Goal: Check status: Check status

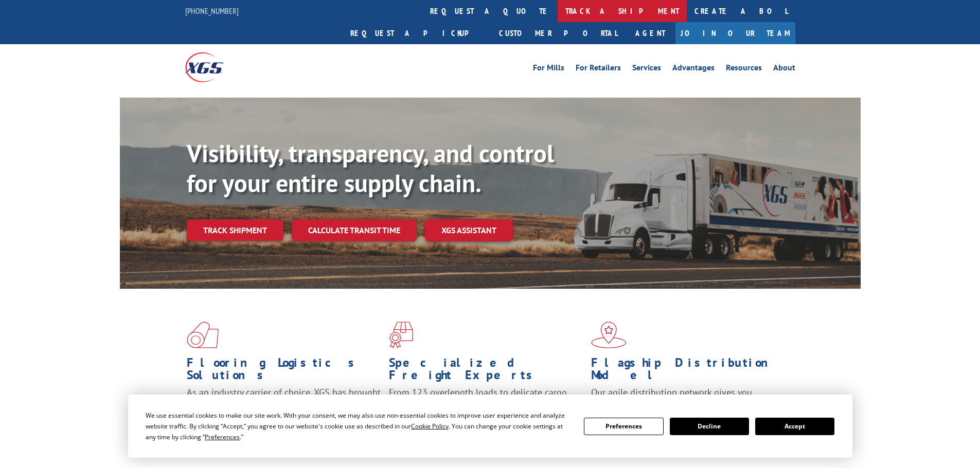
click at [557, 14] on link "track a shipment" at bounding box center [621, 11] width 129 height 22
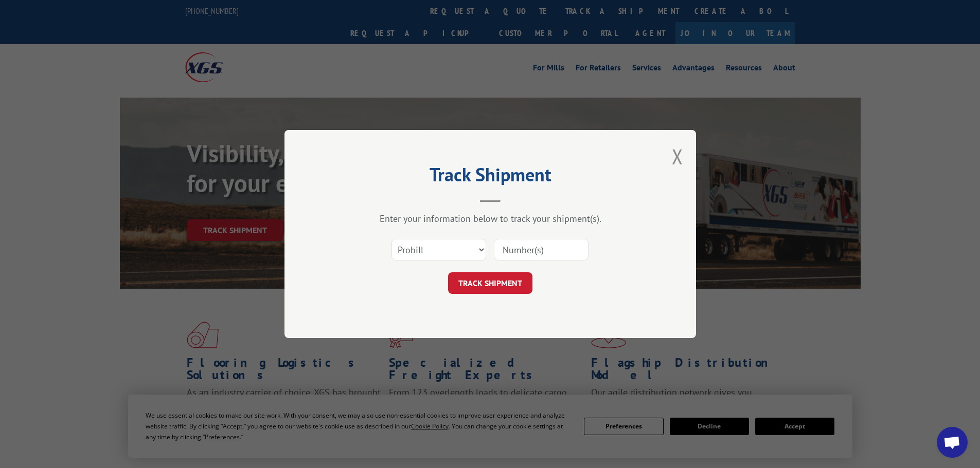
click at [523, 254] on input at bounding box center [541, 250] width 95 height 22
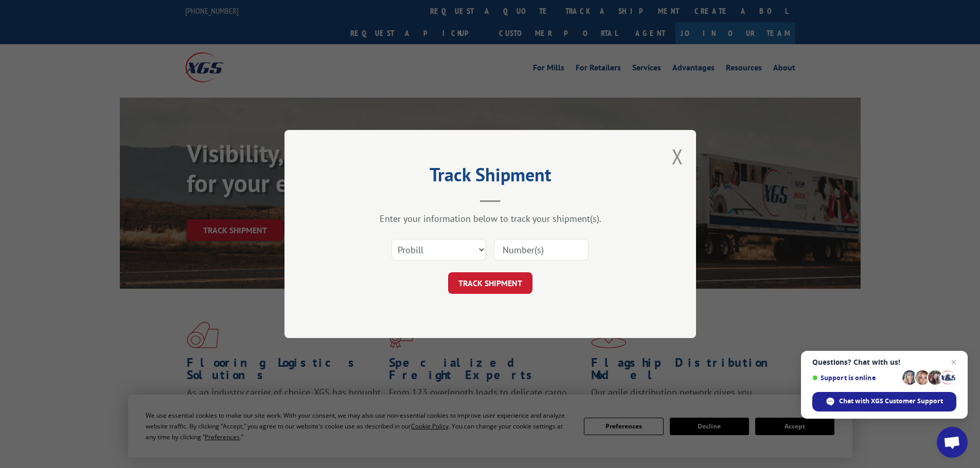
paste input "17516832"
type input "17516832"
click at [502, 286] on button "TRACK SHIPMENT" at bounding box center [490, 284] width 84 height 22
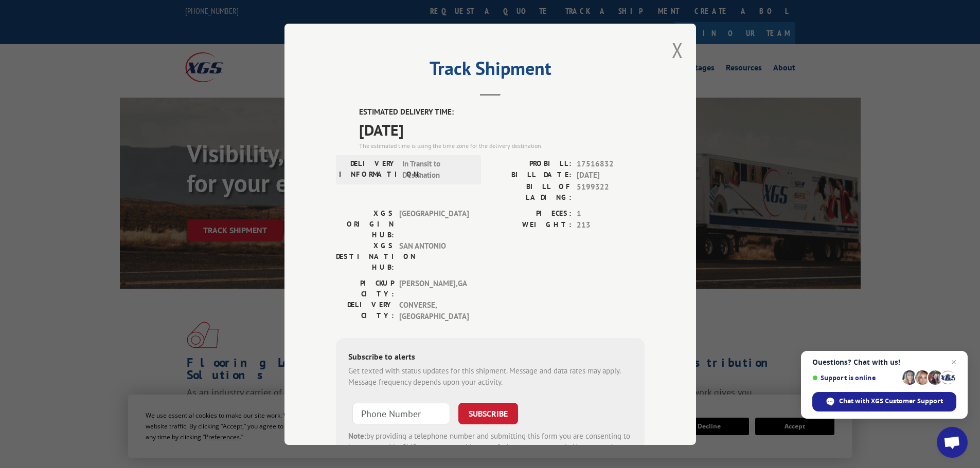
drag, startPoint x: 438, startPoint y: 130, endPoint x: 356, endPoint y: 129, distance: 81.8
click at [359, 129] on span "[DATE]" at bounding box center [501, 129] width 285 height 23
copy span "[DATE]"
